Goal: Contribute content: Add original content to the website for others to see

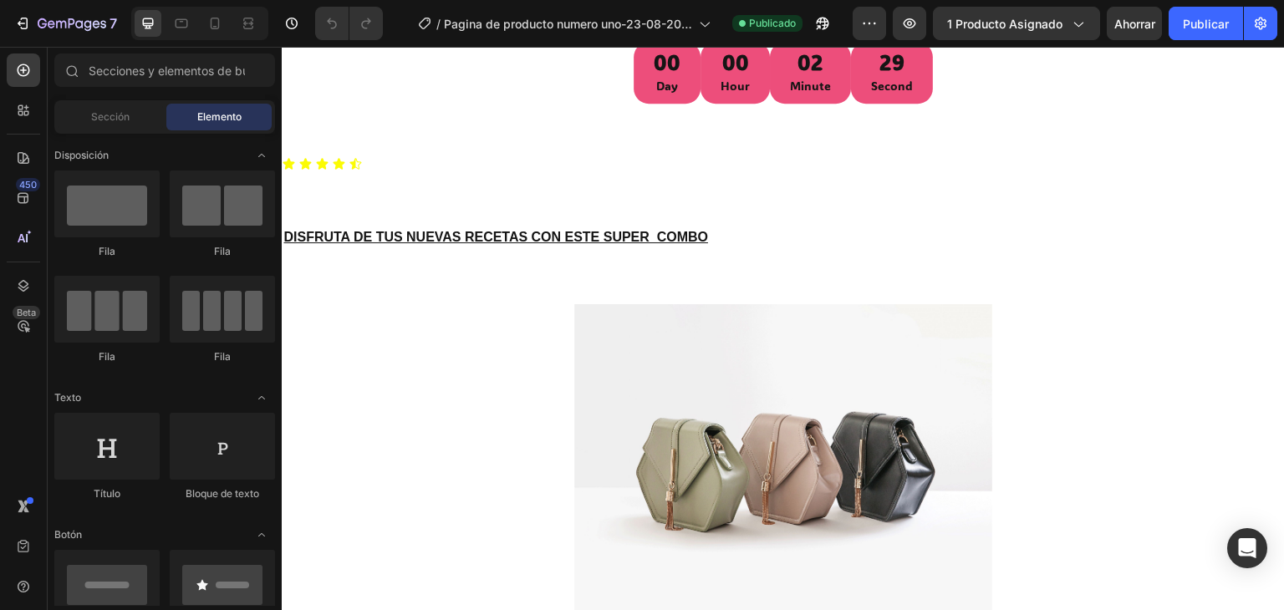
scroll to position [496, 0]
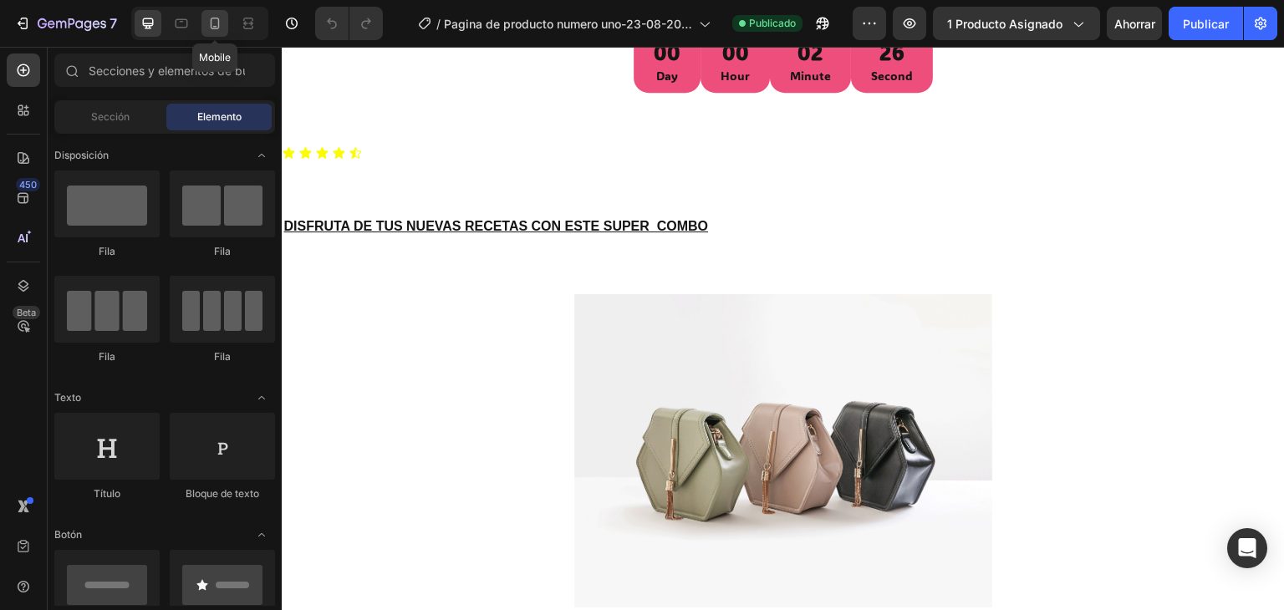
click at [219, 13] on div at bounding box center [214, 23] width 27 height 27
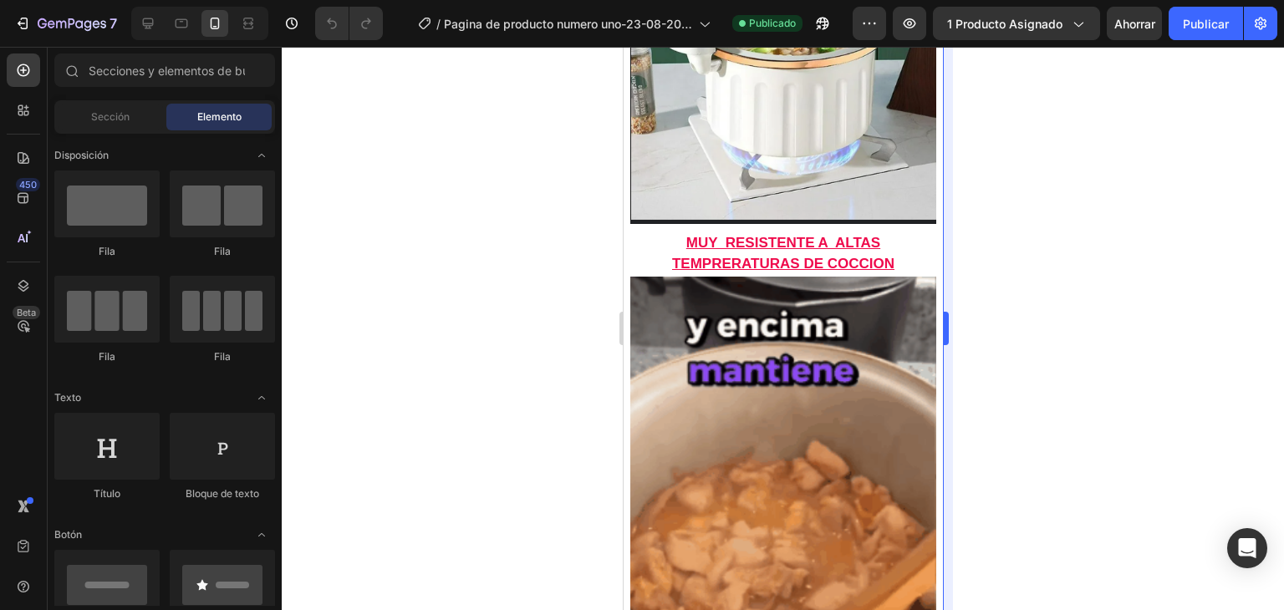
scroll to position [1154, 0]
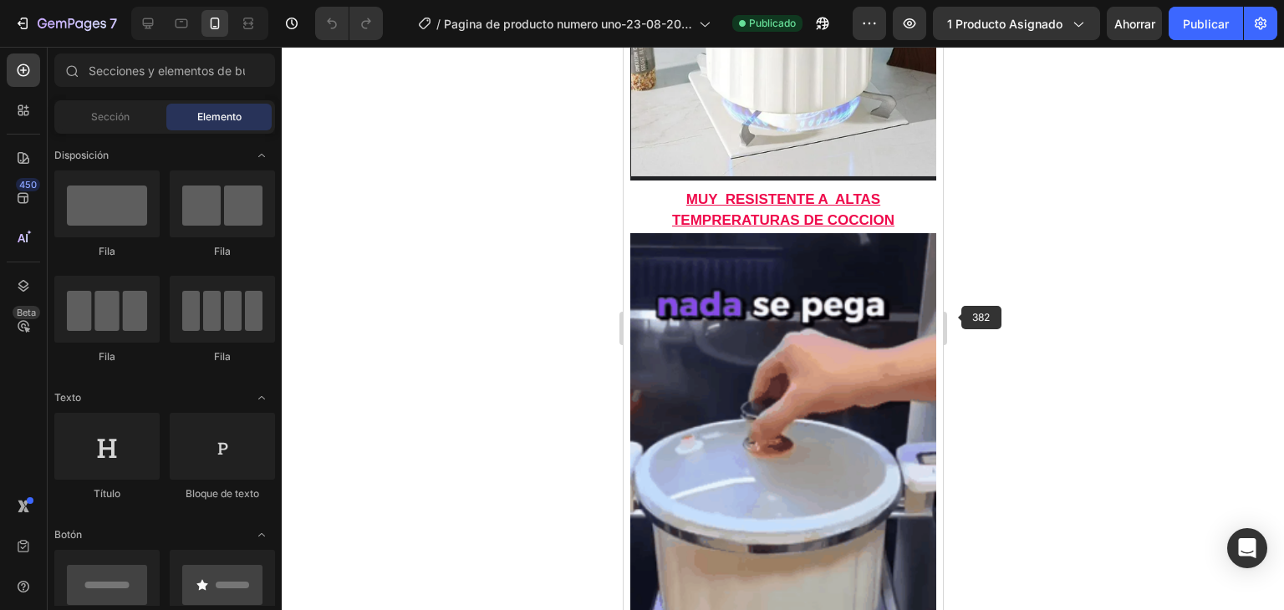
click at [805, 392] on img at bounding box center [782, 505] width 306 height 544
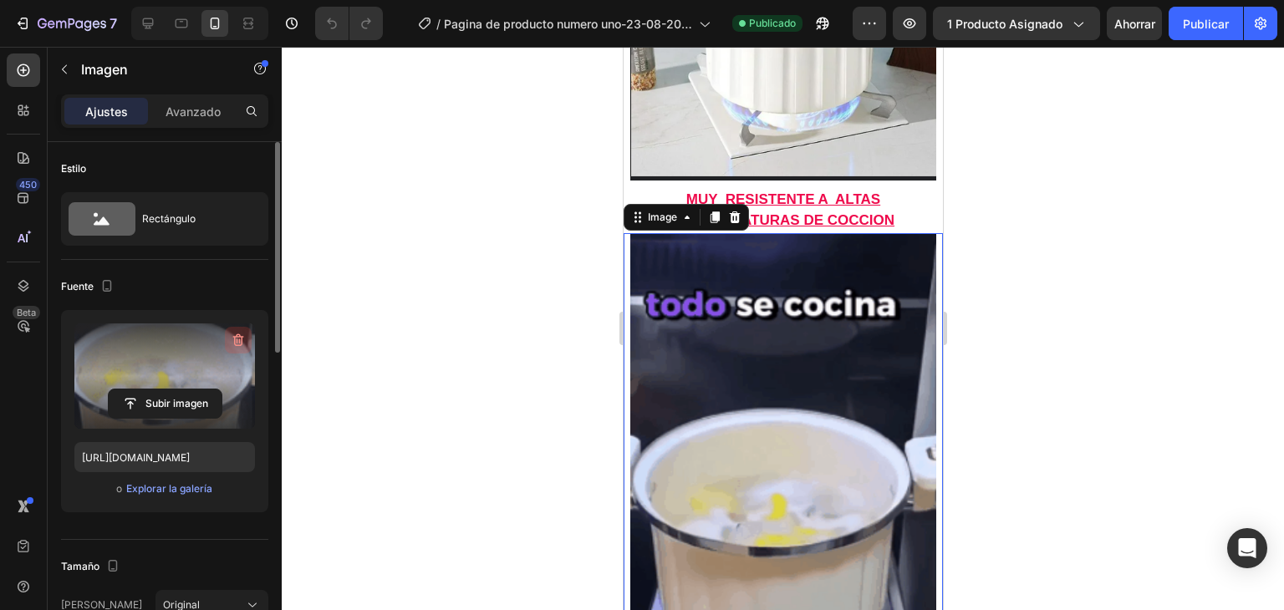
click at [237, 349] on button "button" at bounding box center [238, 340] width 27 height 27
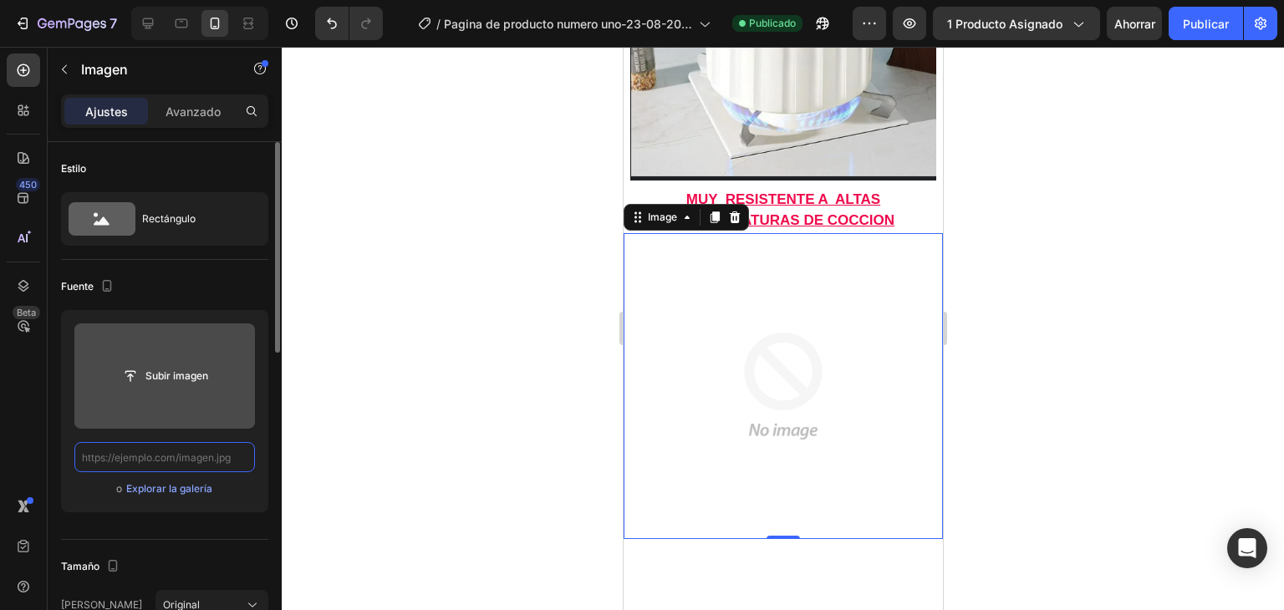
click at [150, 455] on input "text" at bounding box center [164, 457] width 181 height 30
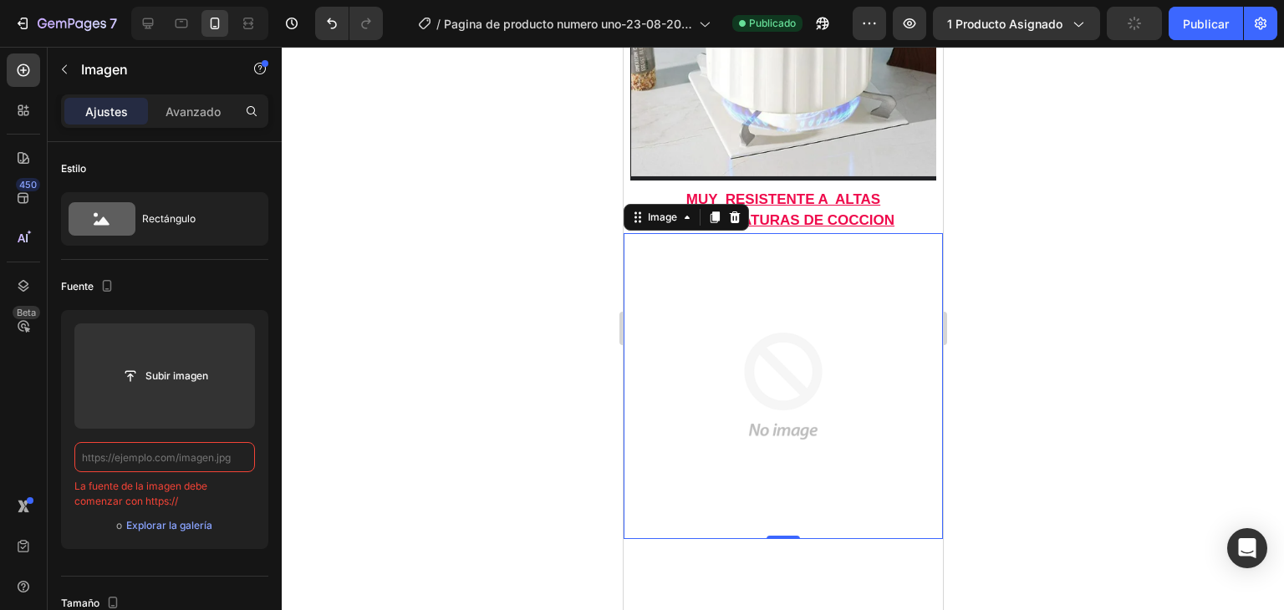
drag, startPoint x: 150, startPoint y: 409, endPoint x: 104, endPoint y: 372, distance: 58.7
click at [104, 372] on div "Subir imagen" at bounding box center [164, 376] width 181 height 30
click at [155, 455] on input "text" at bounding box center [164, 457] width 181 height 30
click at [151, 453] on input "text" at bounding box center [164, 457] width 181 height 30
paste input "[URL][DOMAIN_NAME]"
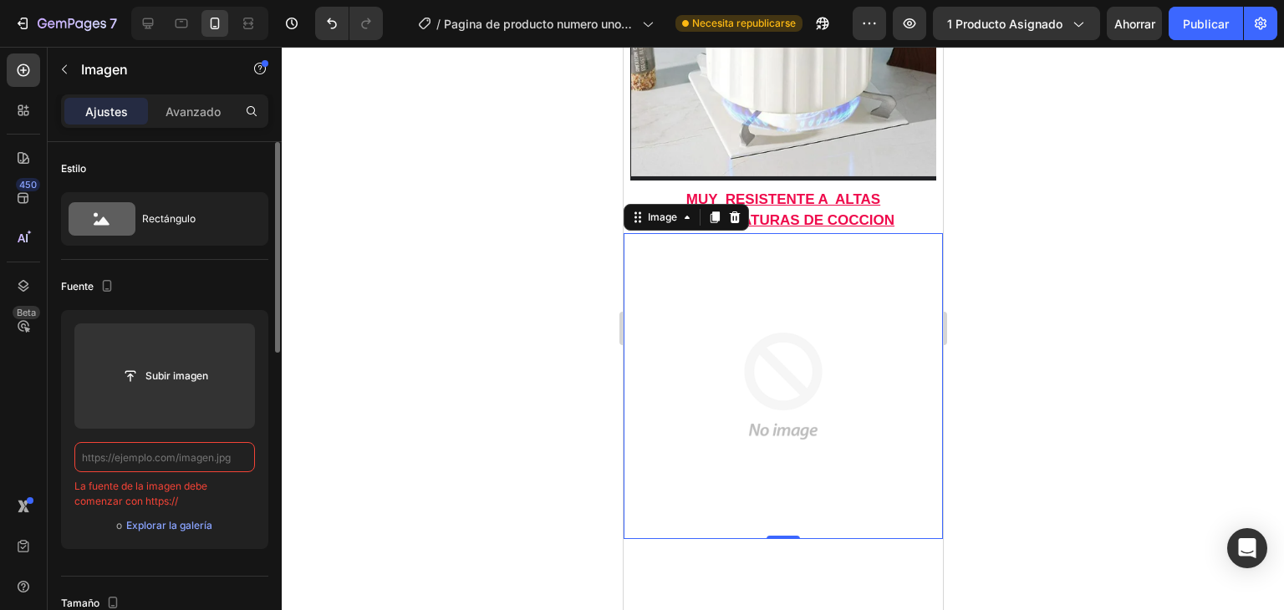
type input "[URL][DOMAIN_NAME]"
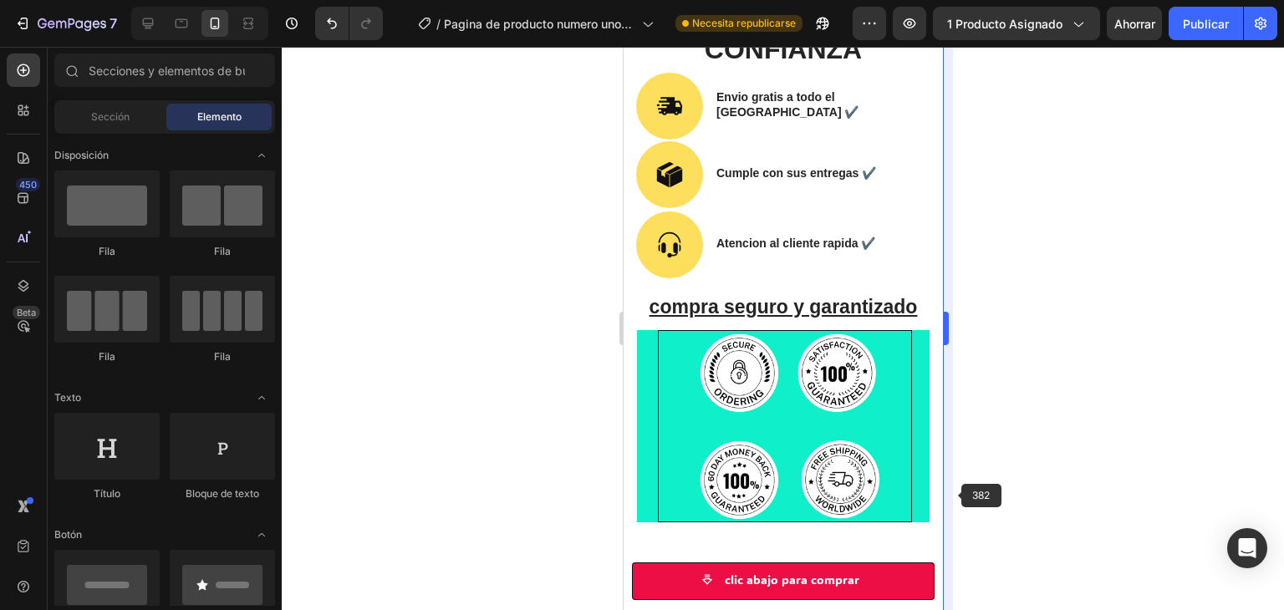
scroll to position [2615, 0]
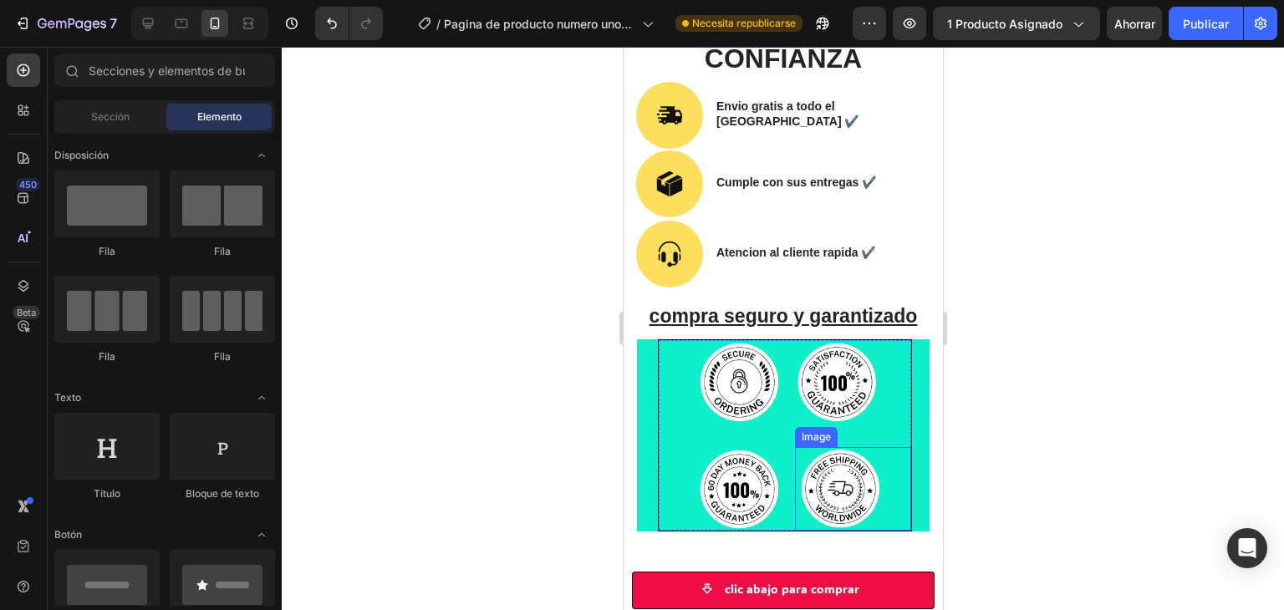
click at [877, 452] on div at bounding box center [853, 489] width 113 height 84
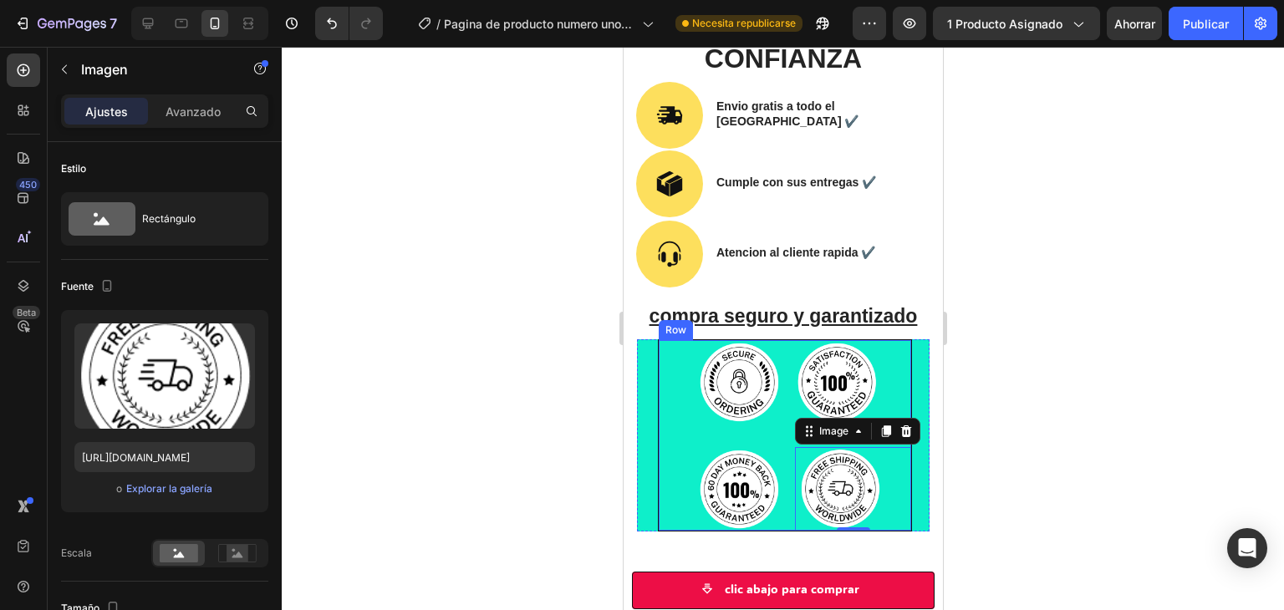
click at [757, 435] on div "Image Image Image Image 0 Row" at bounding box center [784, 435] width 254 height 192
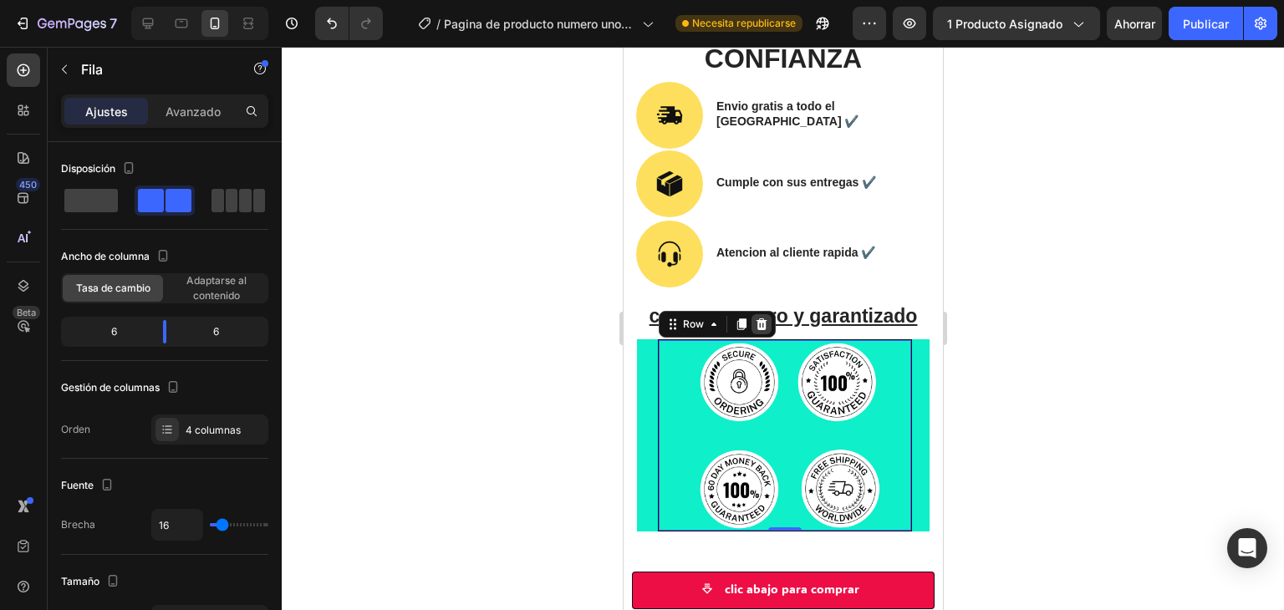
click at [756, 332] on div at bounding box center [760, 324] width 20 height 20
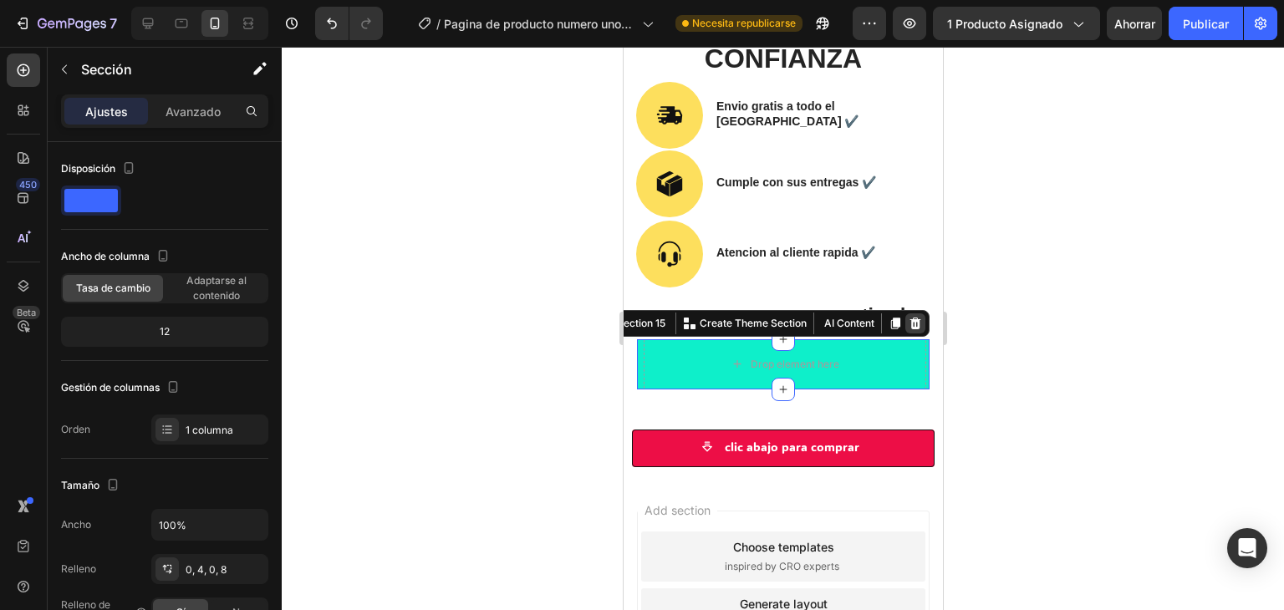
click at [909, 328] on icon at bounding box center [914, 324] width 11 height 12
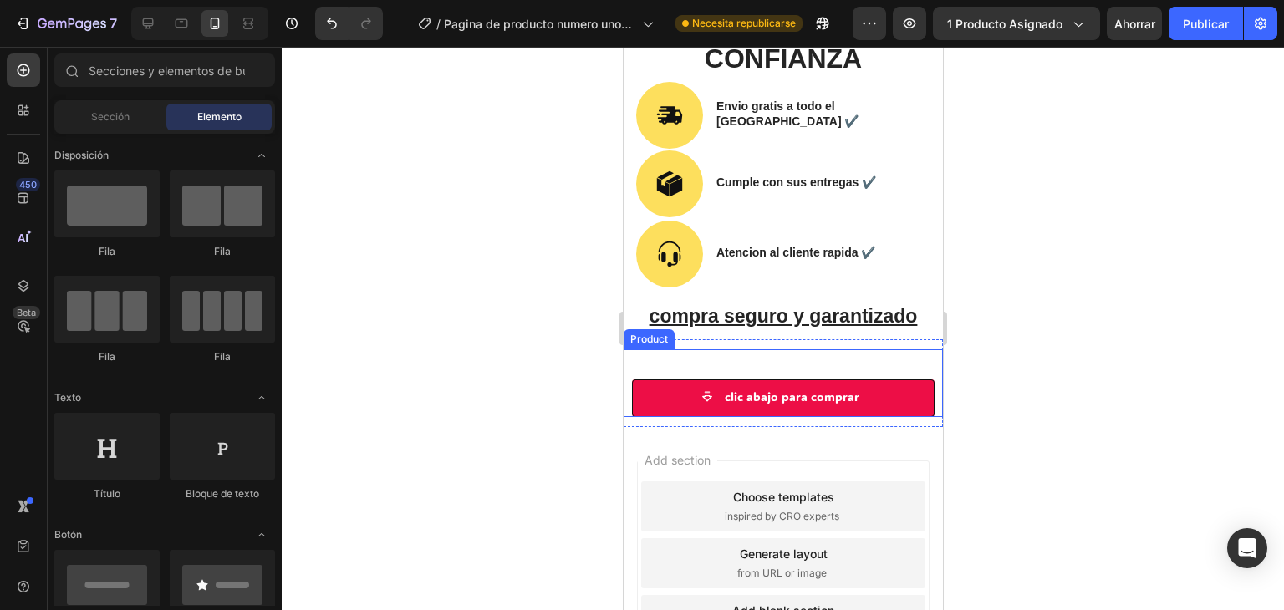
click at [718, 361] on div "Product Images COMBO OLLA MICROPRESION + PORTA TAZONES Product Title S/. 119.00…" at bounding box center [782, 383] width 319 height 68
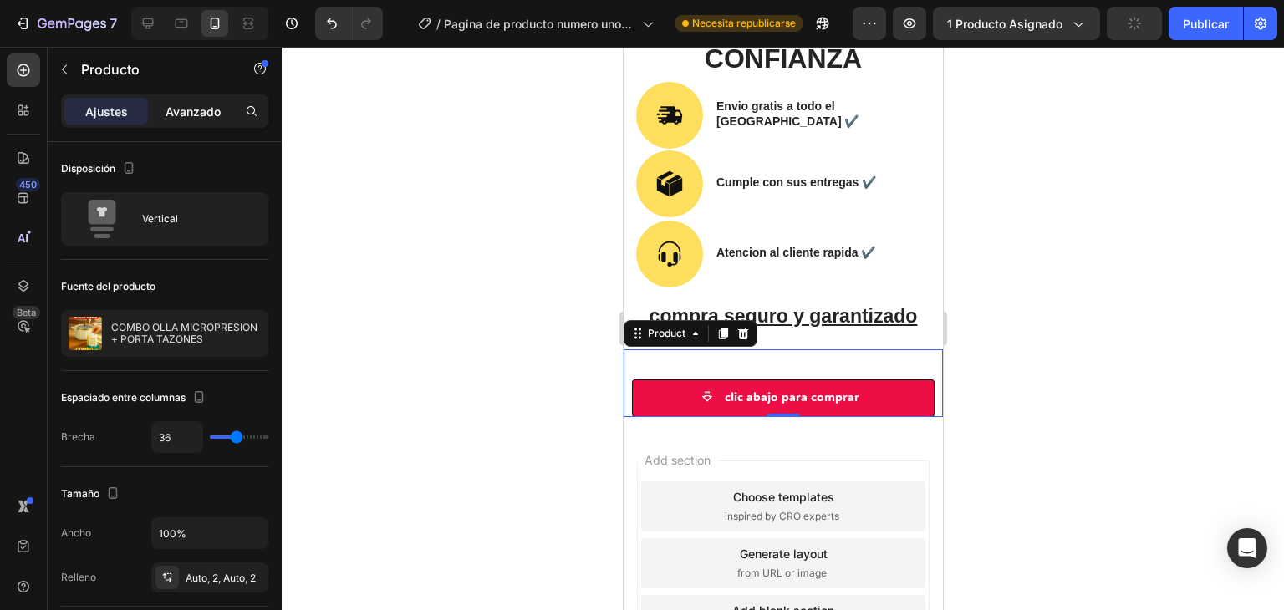
click at [204, 122] on div "Avanzado" at bounding box center [193, 111] width 84 height 27
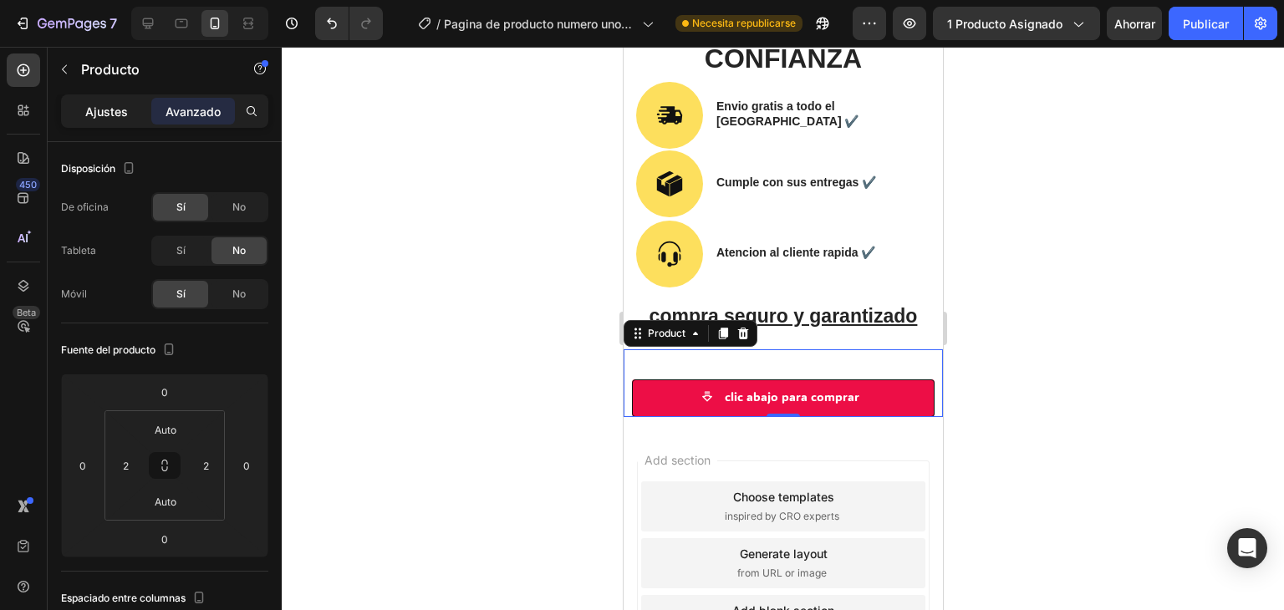
click at [77, 102] on div "Ajustes" at bounding box center [106, 111] width 84 height 27
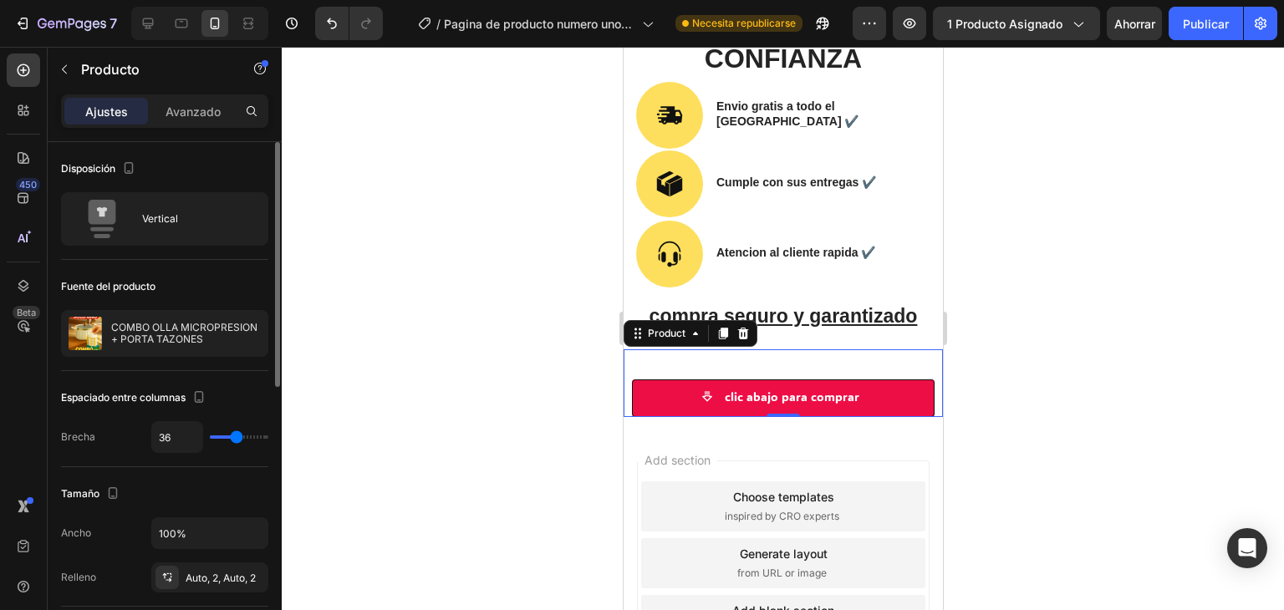
click at [219, 440] on div "36" at bounding box center [209, 437] width 117 height 32
type input "5"
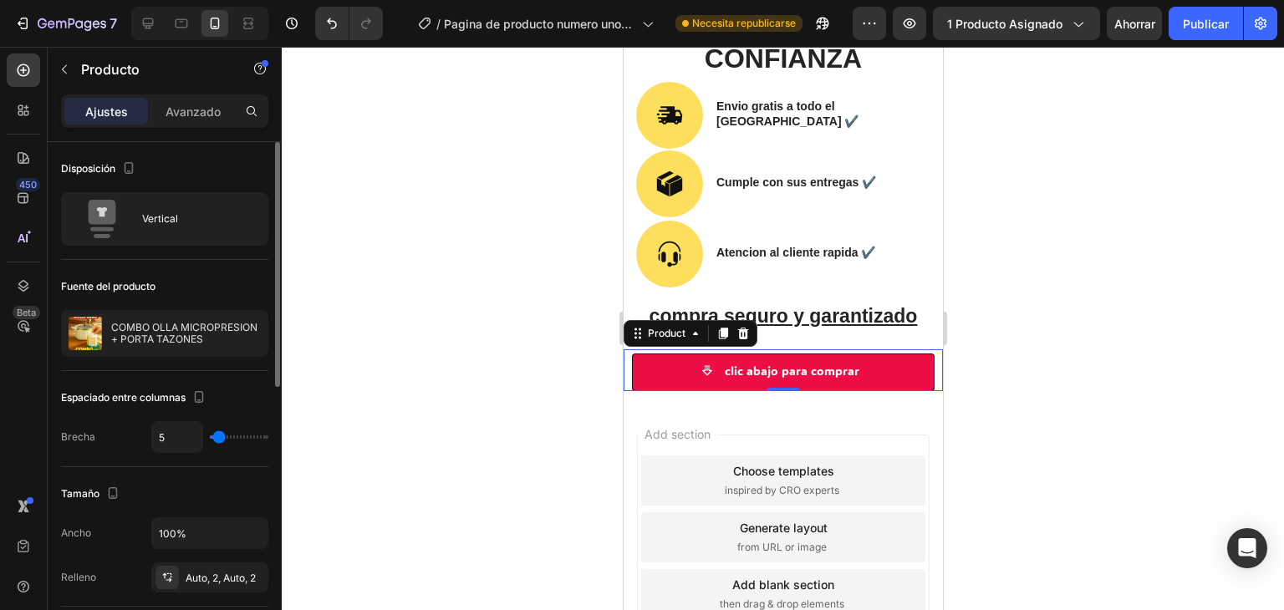
type input "5"
click at [219, 437] on input "range" at bounding box center [239, 436] width 58 height 3
click at [328, 410] on div at bounding box center [783, 328] width 1002 height 563
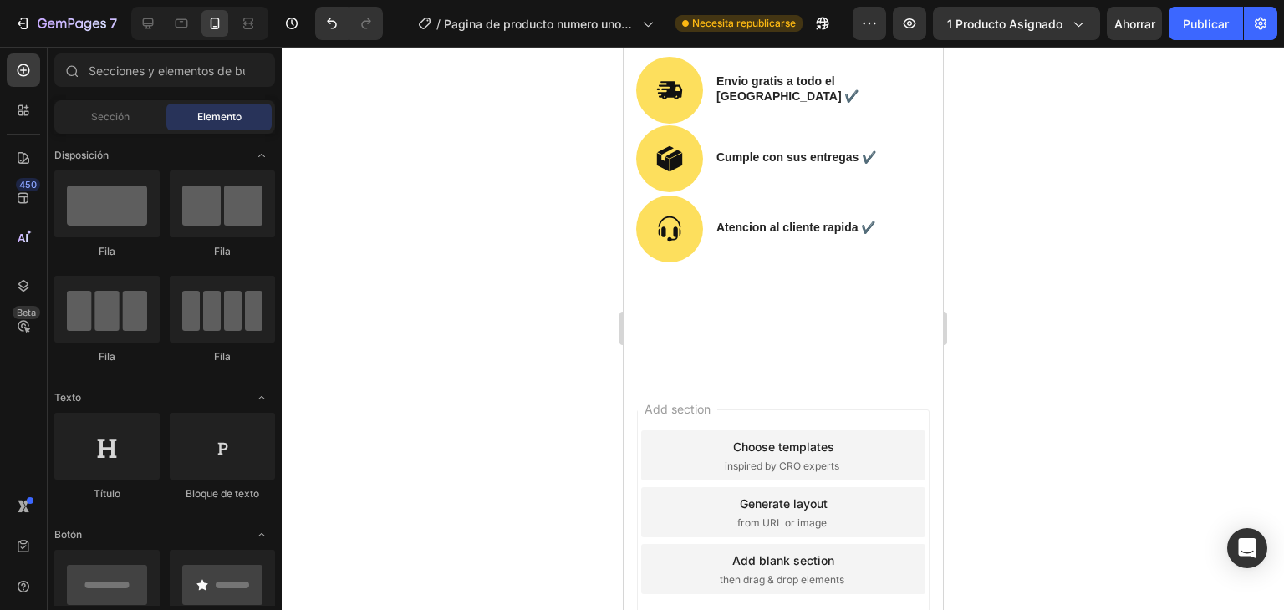
scroll to position [2262, 0]
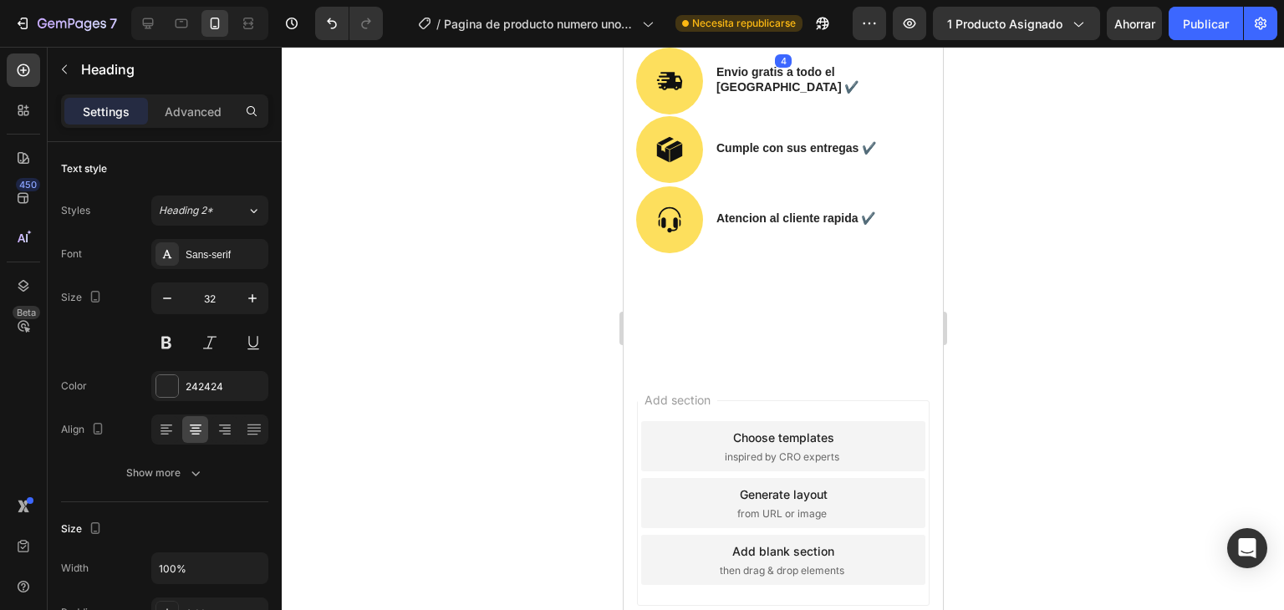
click at [787, 44] on h2 "CALIDAD Y CONFIANZA" at bounding box center [782, 8] width 294 height 73
click at [875, 44] on h2 "CALIDAD Y CONFIANZA" at bounding box center [782, 8] width 294 height 73
click at [160, 295] on icon "button" at bounding box center [167, 298] width 17 height 17
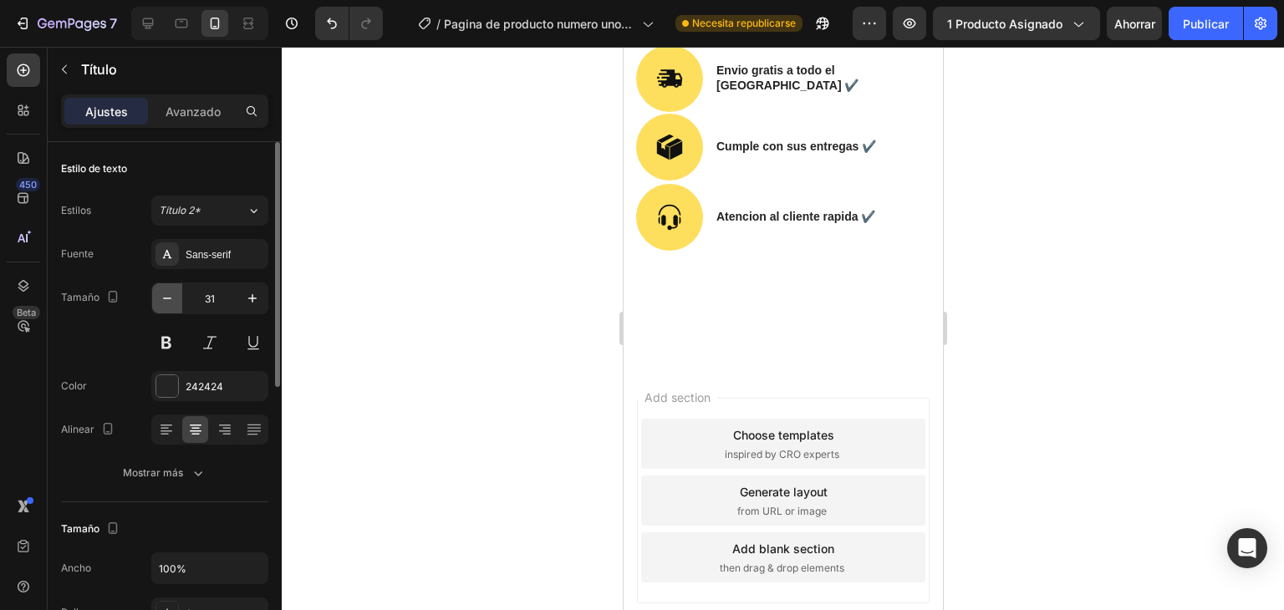
click at [160, 295] on icon "button" at bounding box center [167, 298] width 17 height 17
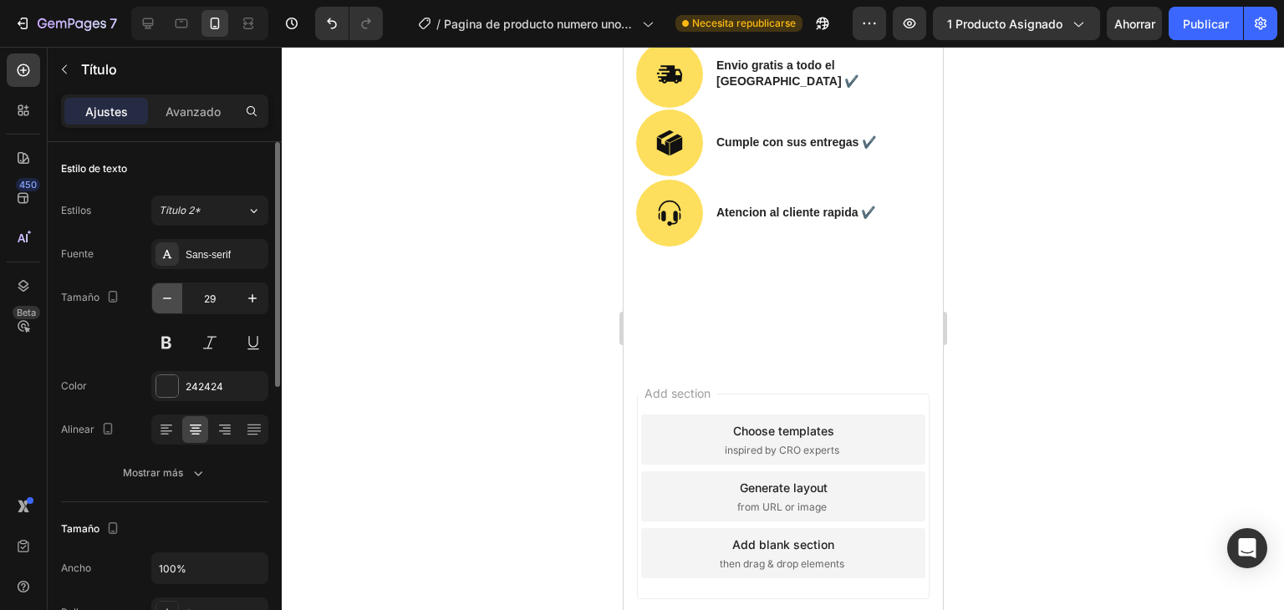
click at [160, 295] on icon "button" at bounding box center [167, 298] width 17 height 17
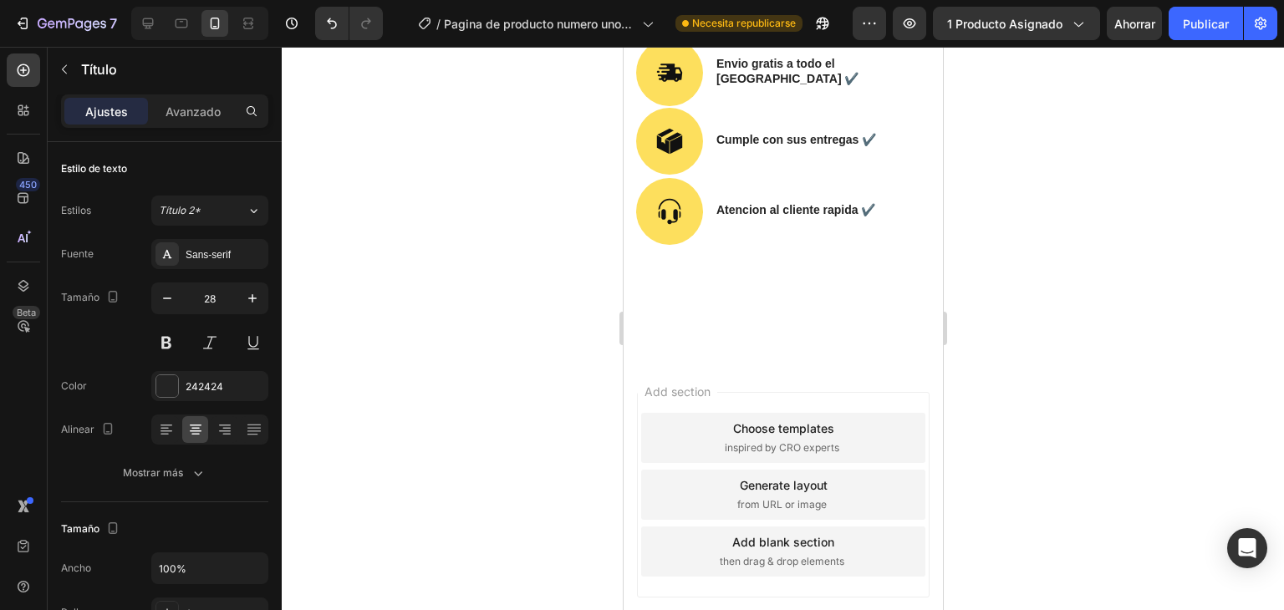
click at [837, 34] on p "CALIDAD Y" at bounding box center [782, 3] width 291 height 61
click at [165, 297] on icon "button" at bounding box center [167, 298] width 17 height 17
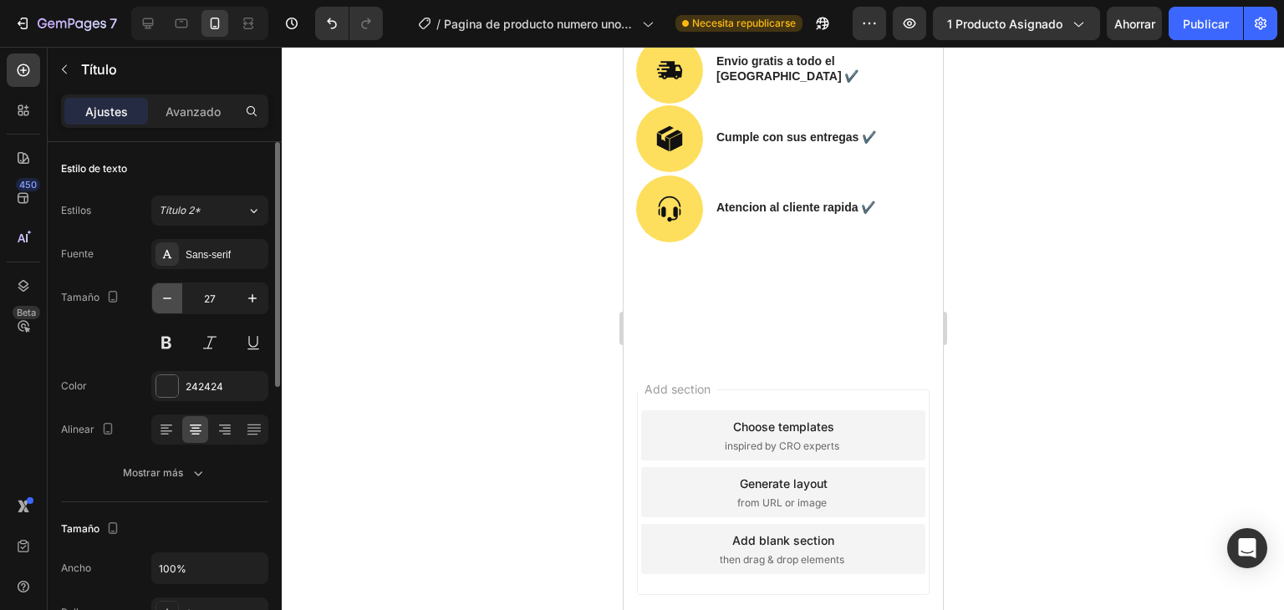
click at [165, 297] on icon "button" at bounding box center [167, 298] width 17 height 17
type input "25"
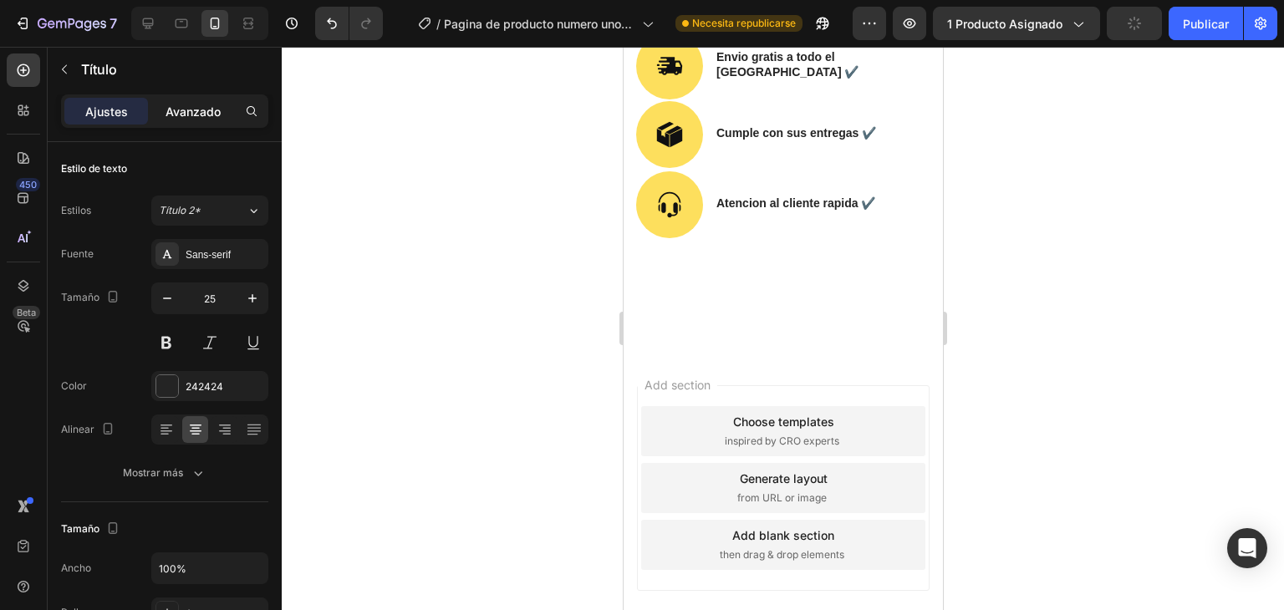
click at [191, 105] on font "Avanzado" at bounding box center [192, 111] width 55 height 14
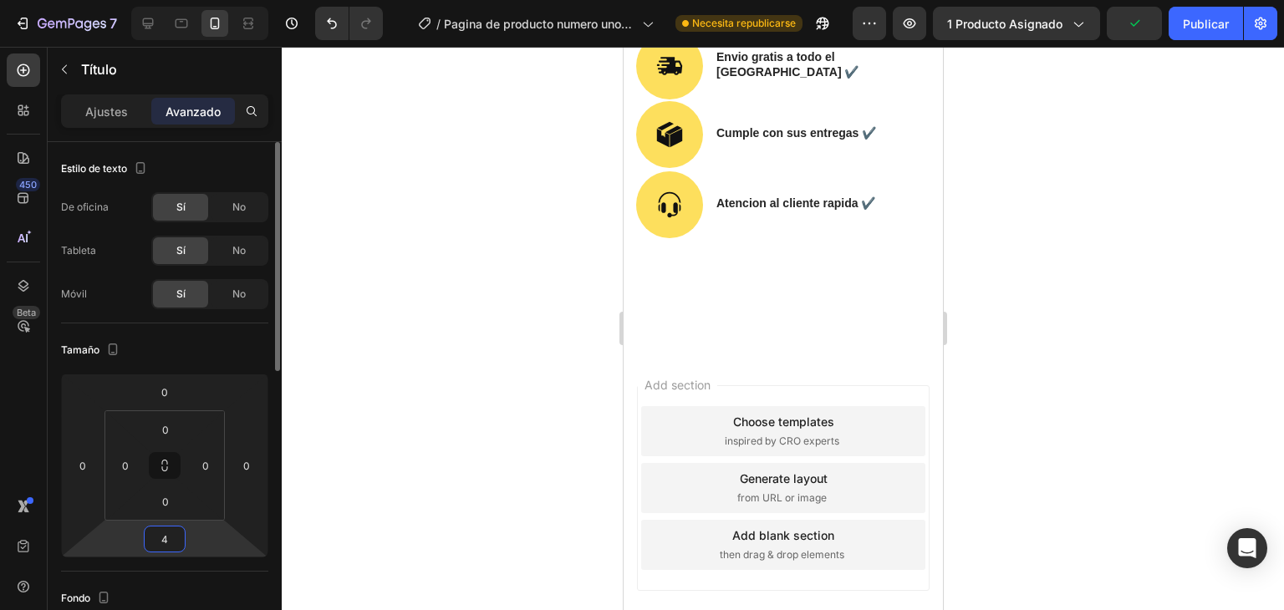
click at [171, 551] on input "4" at bounding box center [164, 538] width 33 height 25
click at [196, 580] on div "Auto" at bounding box center [201, 574] width 104 height 25
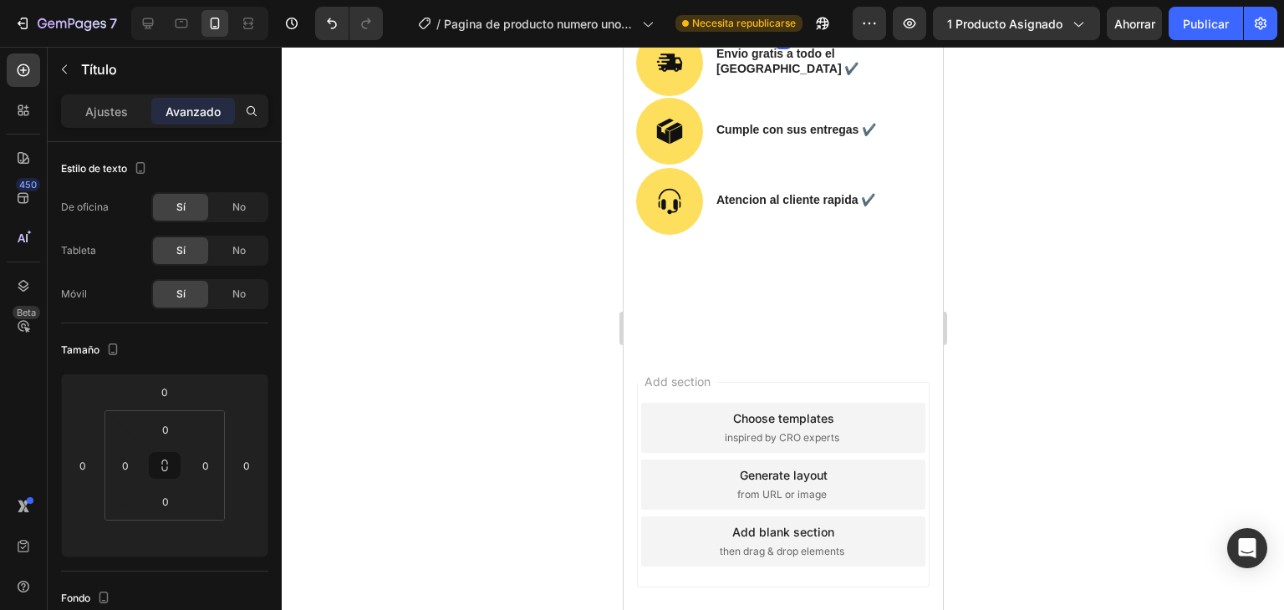
click at [321, 474] on div at bounding box center [783, 328] width 1002 height 563
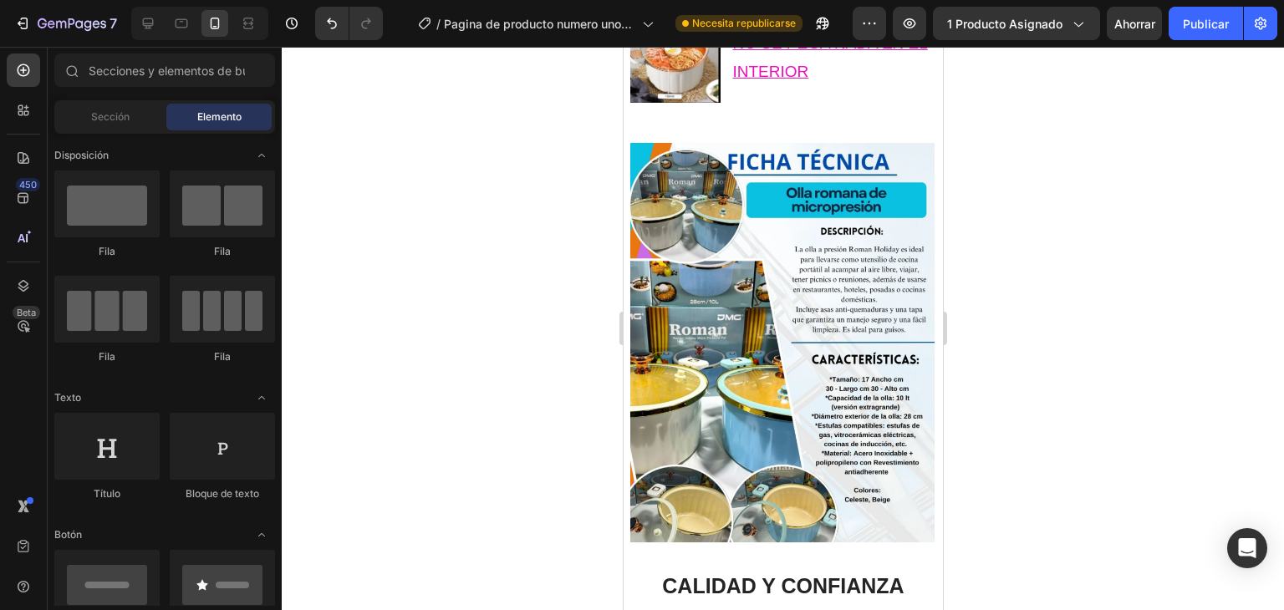
scroll to position [2066, 0]
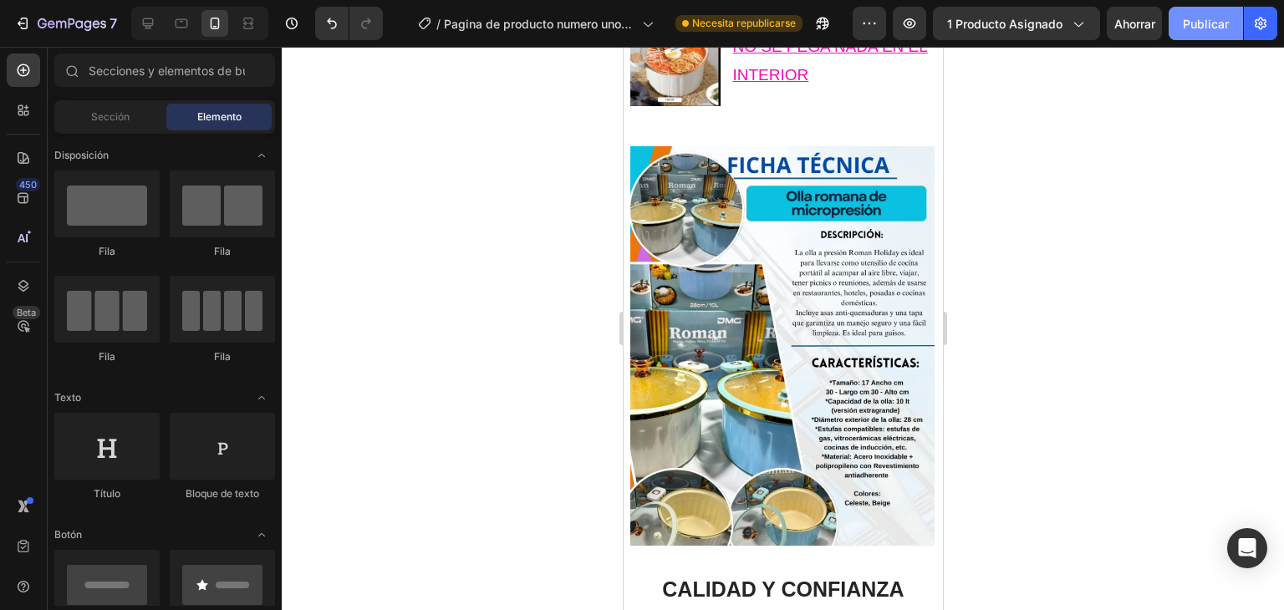
click at [1199, 23] on font "Publicar" at bounding box center [1206, 24] width 46 height 14
